Goal: Information Seeking & Learning: Learn about a topic

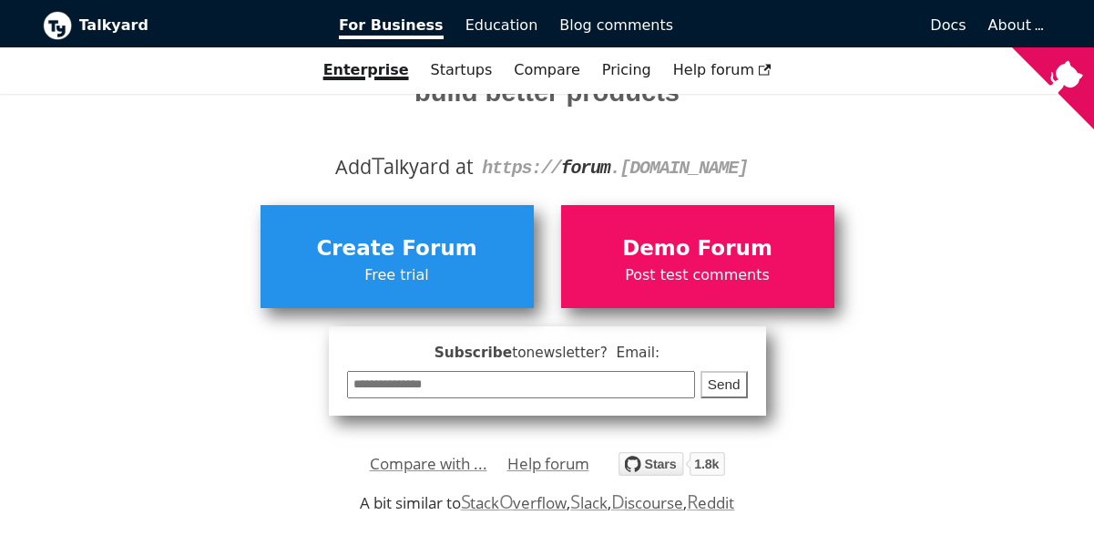
scroll to position [364, 0]
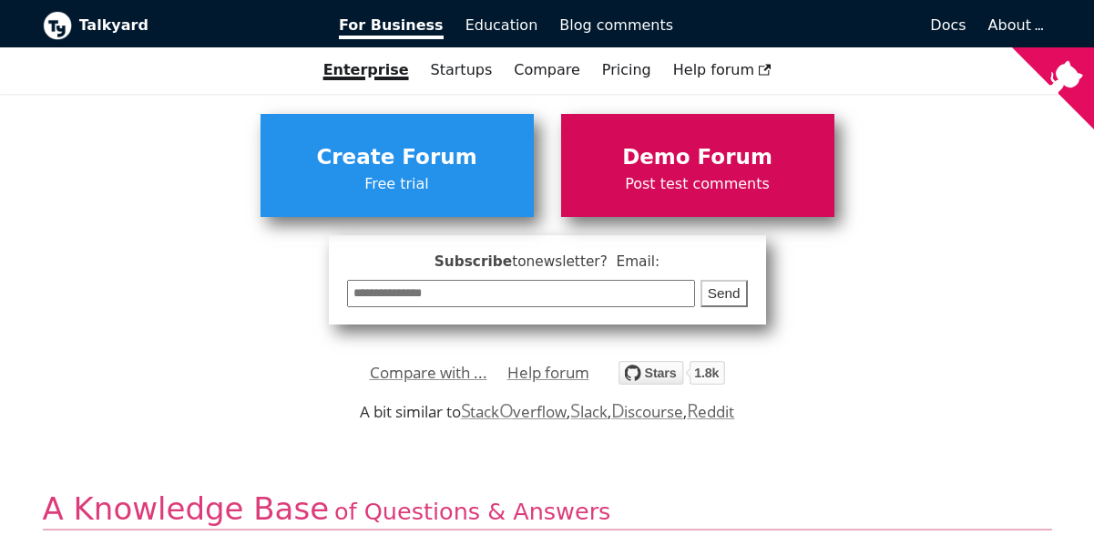
click at [654, 150] on span "Demo Forum" at bounding box center [697, 157] width 255 height 35
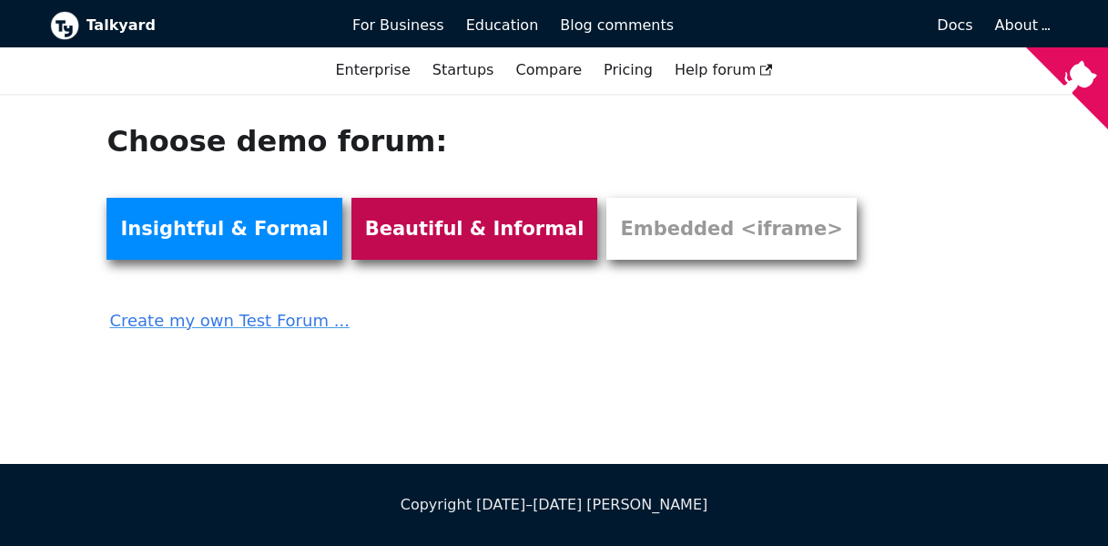
click at [363, 219] on link "Beautiful & Informal" at bounding box center [475, 229] width 247 height 62
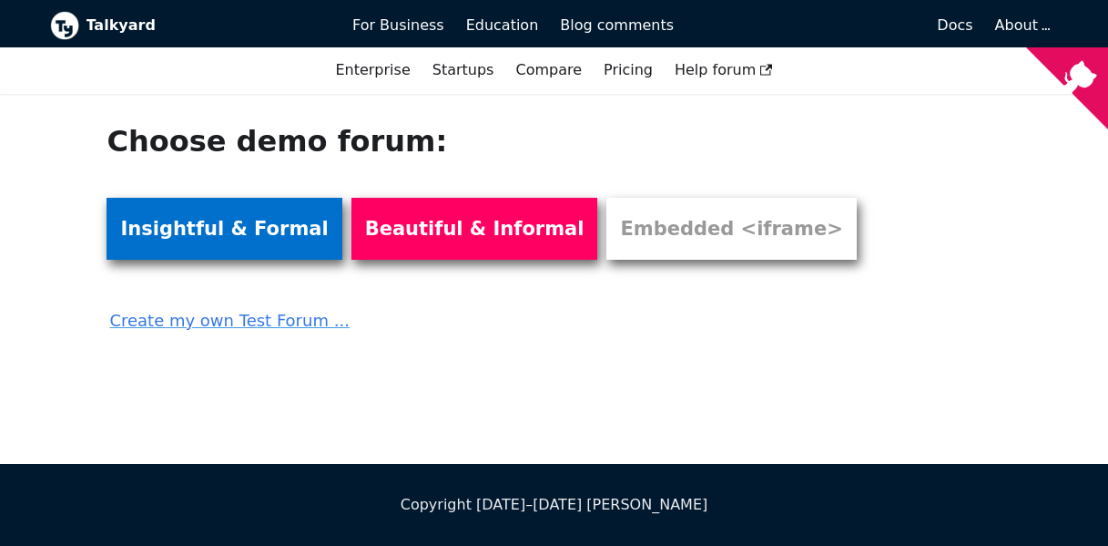
click at [211, 224] on link "Insightful & Formal" at bounding box center [224, 229] width 235 height 62
click at [199, 229] on link "Insightful & Formal" at bounding box center [224, 229] width 235 height 62
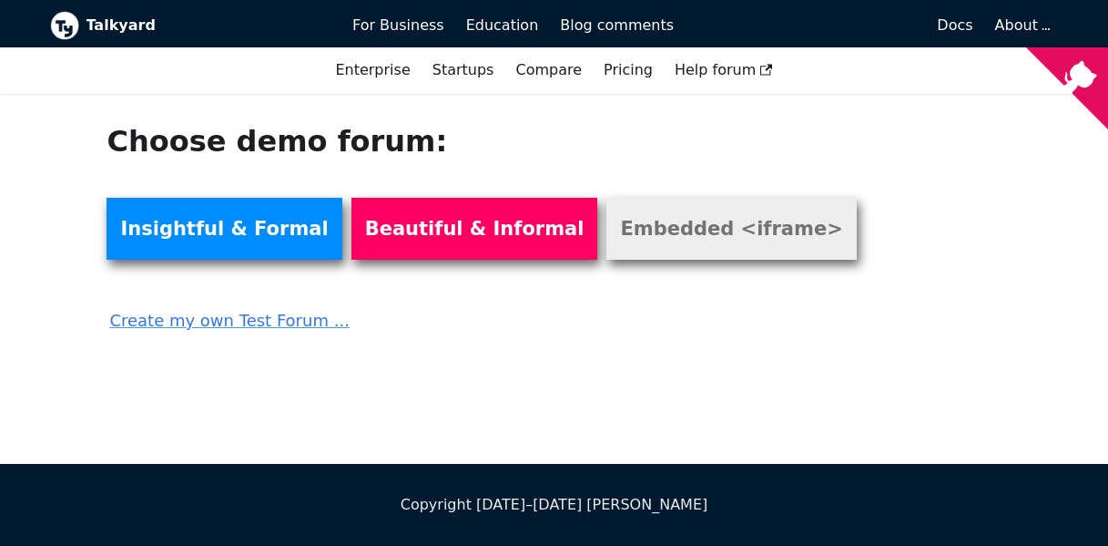
click at [607, 227] on link "Embedded <iframe>" at bounding box center [732, 229] width 250 height 62
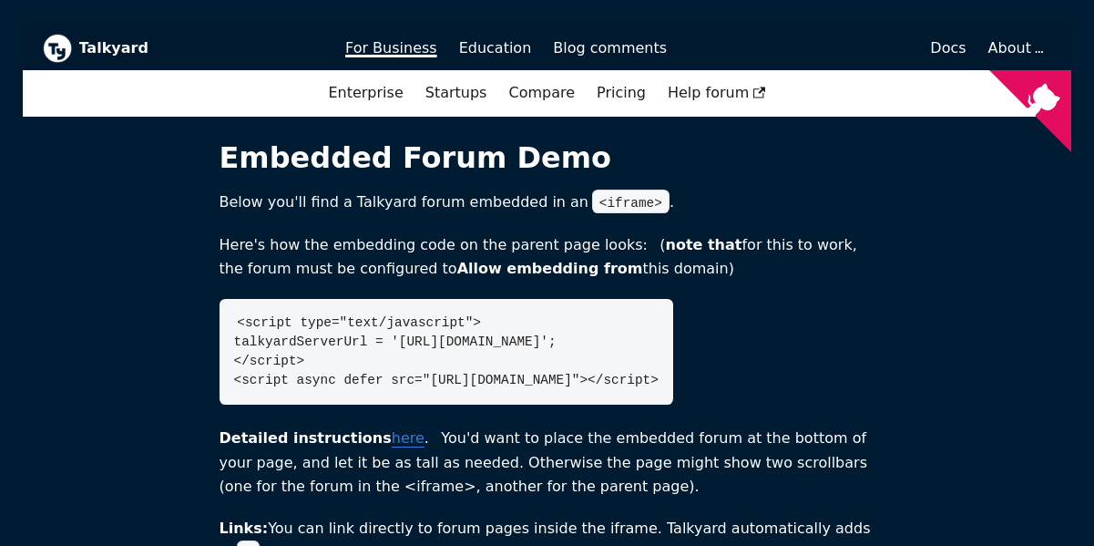
click at [377, 45] on span "For Business" at bounding box center [391, 47] width 92 height 17
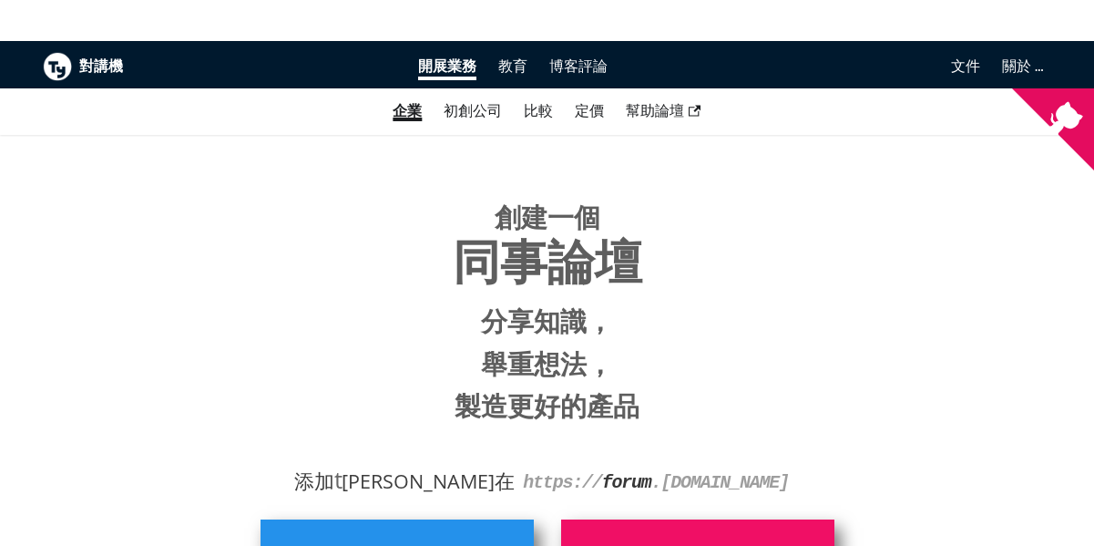
click at [268, 186] on div "創建一個 同事論壇 分享知識， 舉重想法， 製造更好的產品 添加 t 杏仁式在 https:// forum . [DOMAIN_NAME]" at bounding box center [547, 316] width 1009 height 362
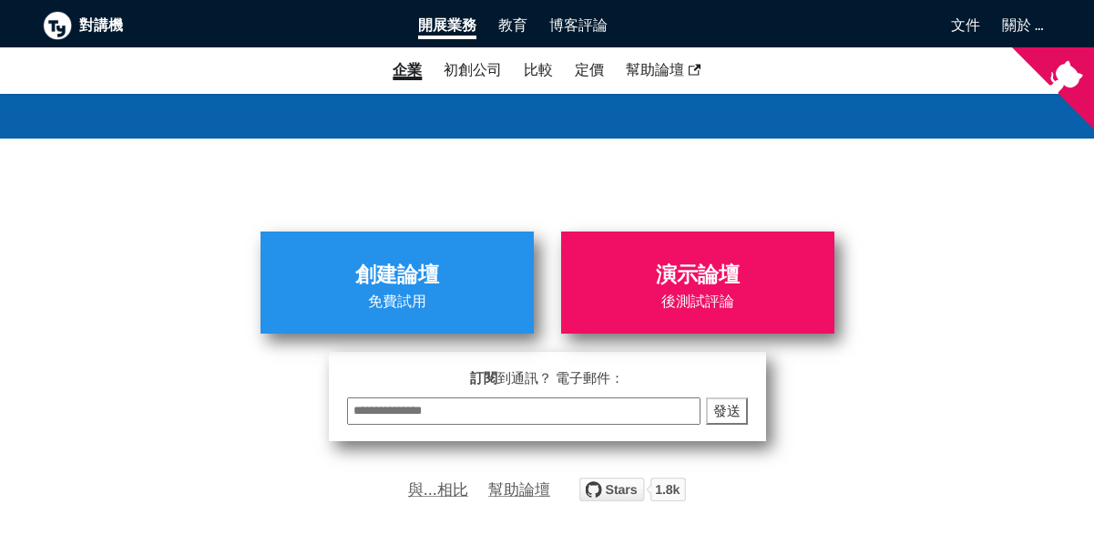
scroll to position [6372, 0]
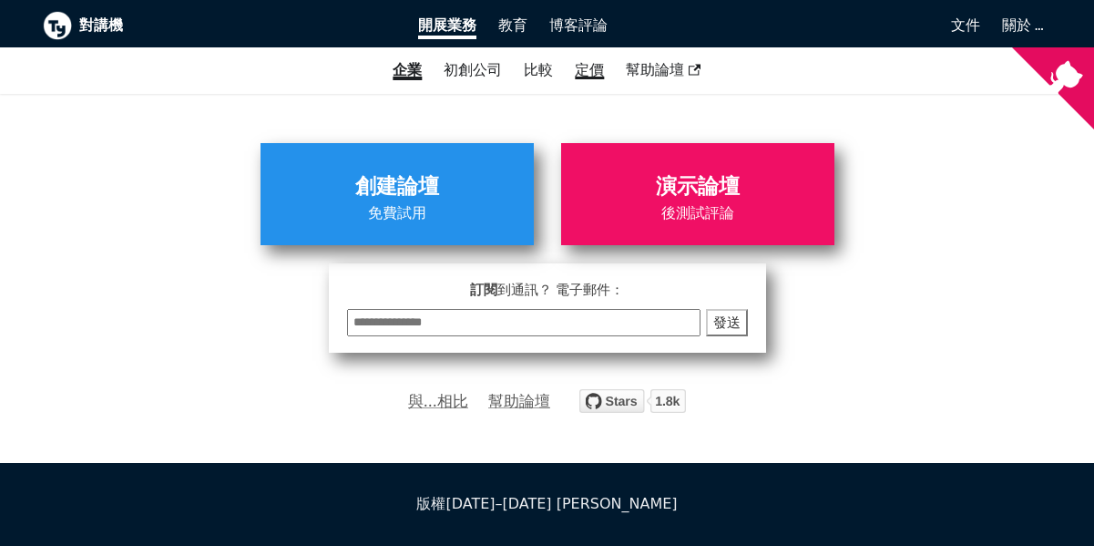
click at [571, 69] on link "定價" at bounding box center [589, 70] width 51 height 31
